Goal: Task Accomplishment & Management: Use online tool/utility

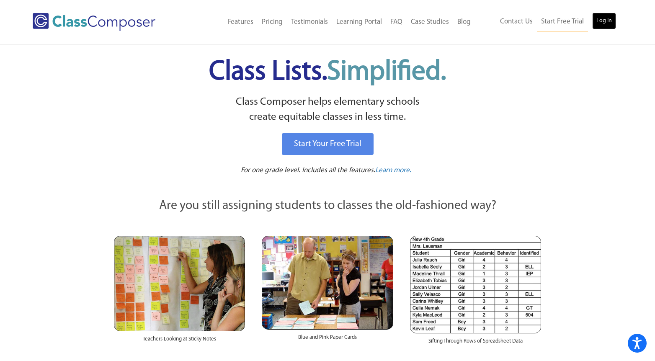
click at [605, 20] on link "Log In" at bounding box center [604, 21] width 24 height 17
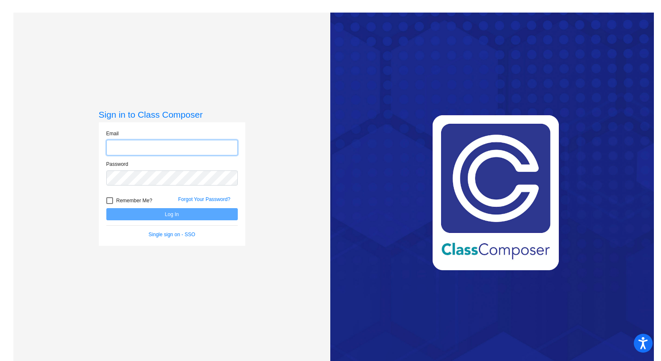
type input "[EMAIL_ADDRESS][DOMAIN_NAME]"
click at [172, 213] on button "Log In" at bounding box center [171, 214] width 131 height 12
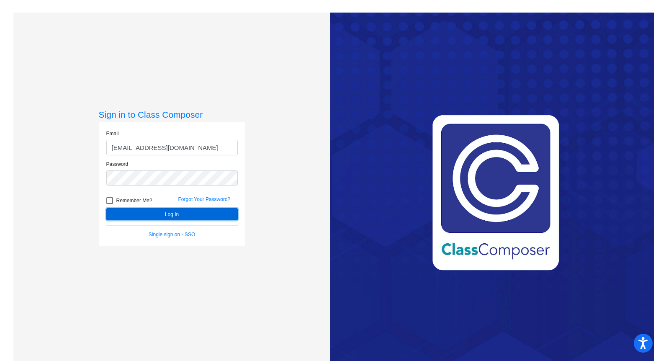
click at [172, 214] on button "Log In" at bounding box center [171, 214] width 131 height 12
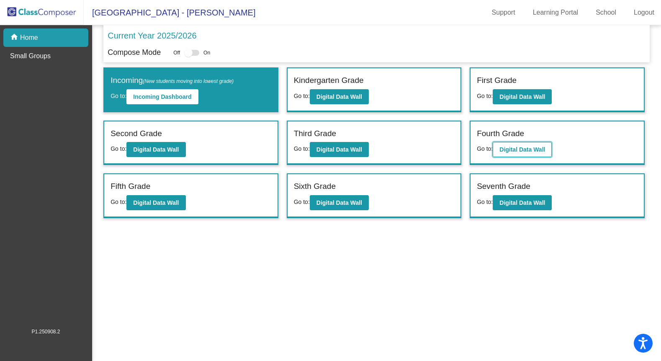
click at [515, 149] on b "Digital Data Wall" at bounding box center [522, 149] width 46 height 7
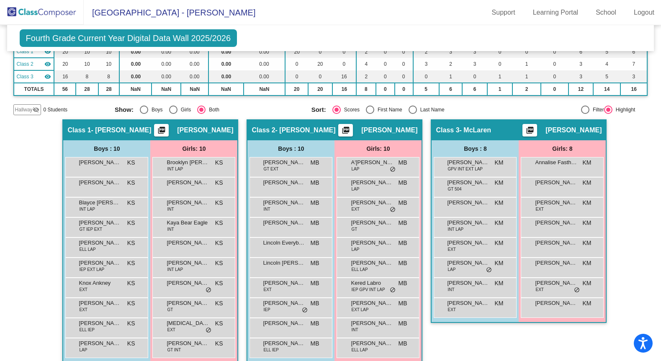
scroll to position [93, 0]
